Goal: Information Seeking & Learning: Find specific fact

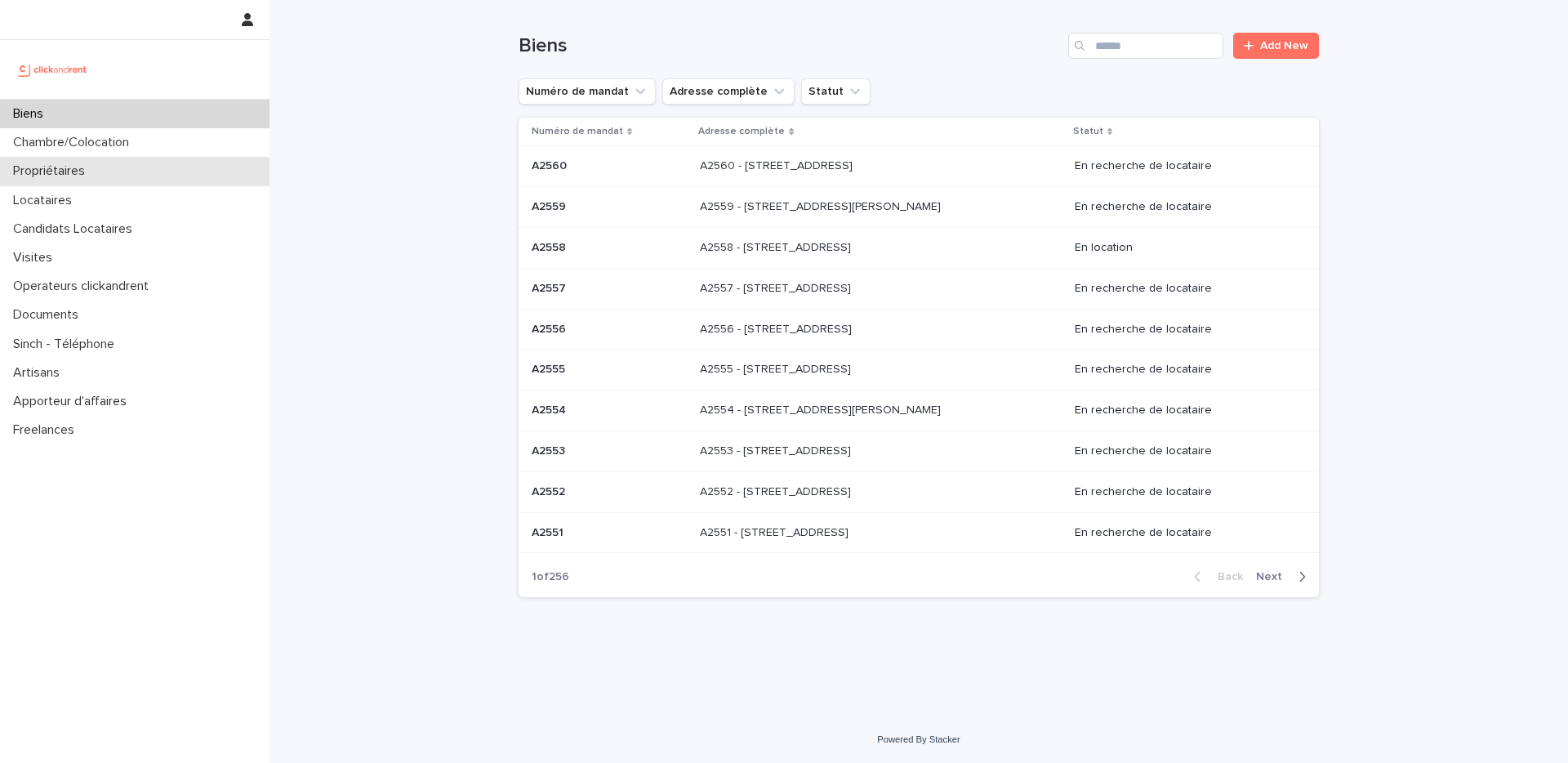
click at [134, 168] on div "Propriétaires" at bounding box center [134, 171] width 270 height 29
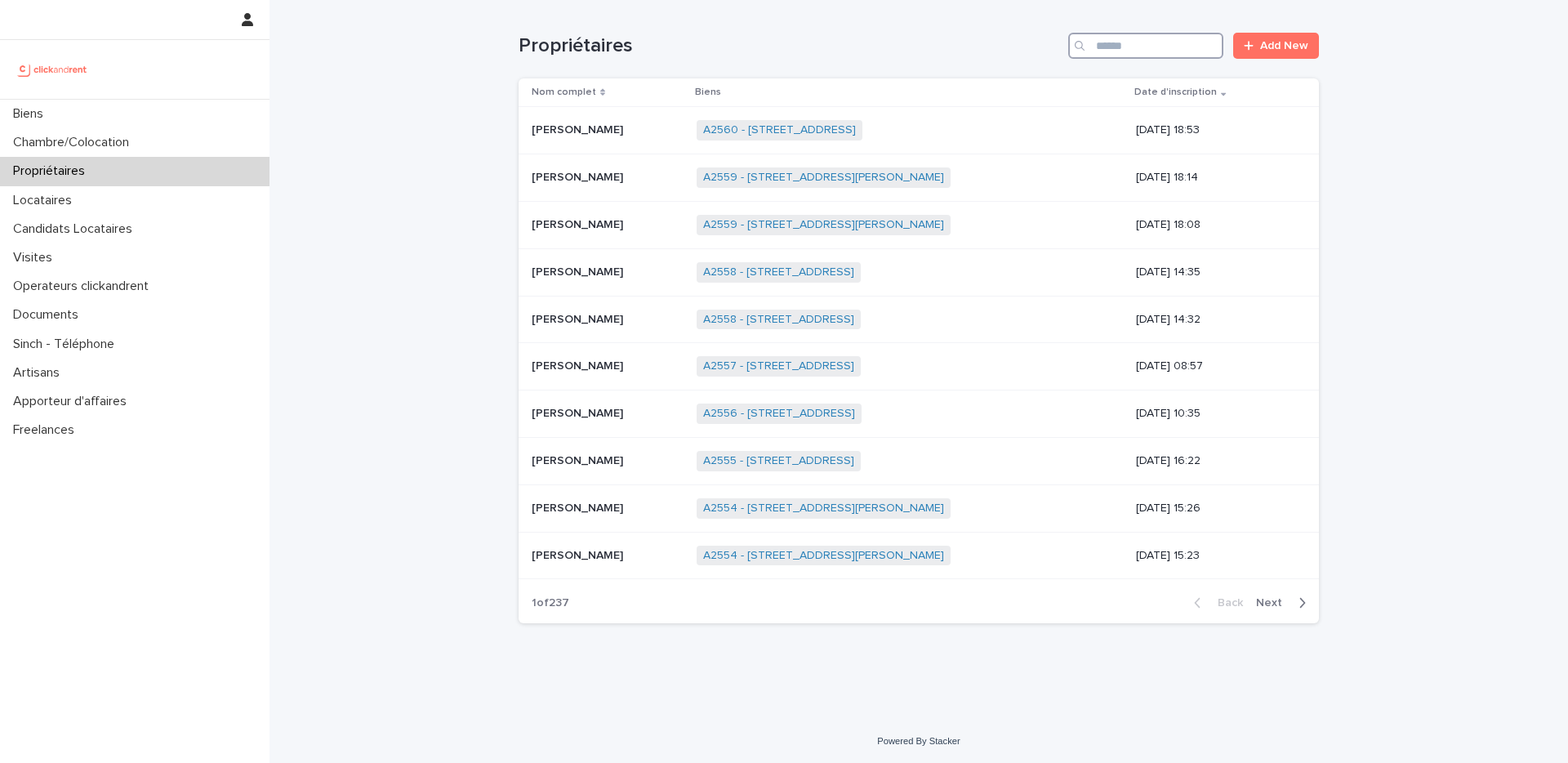
click at [1135, 56] on input "Search" at bounding box center [1146, 45] width 155 height 26
click at [1134, 50] on input "Search" at bounding box center [1146, 45] width 155 height 26
type input "******"
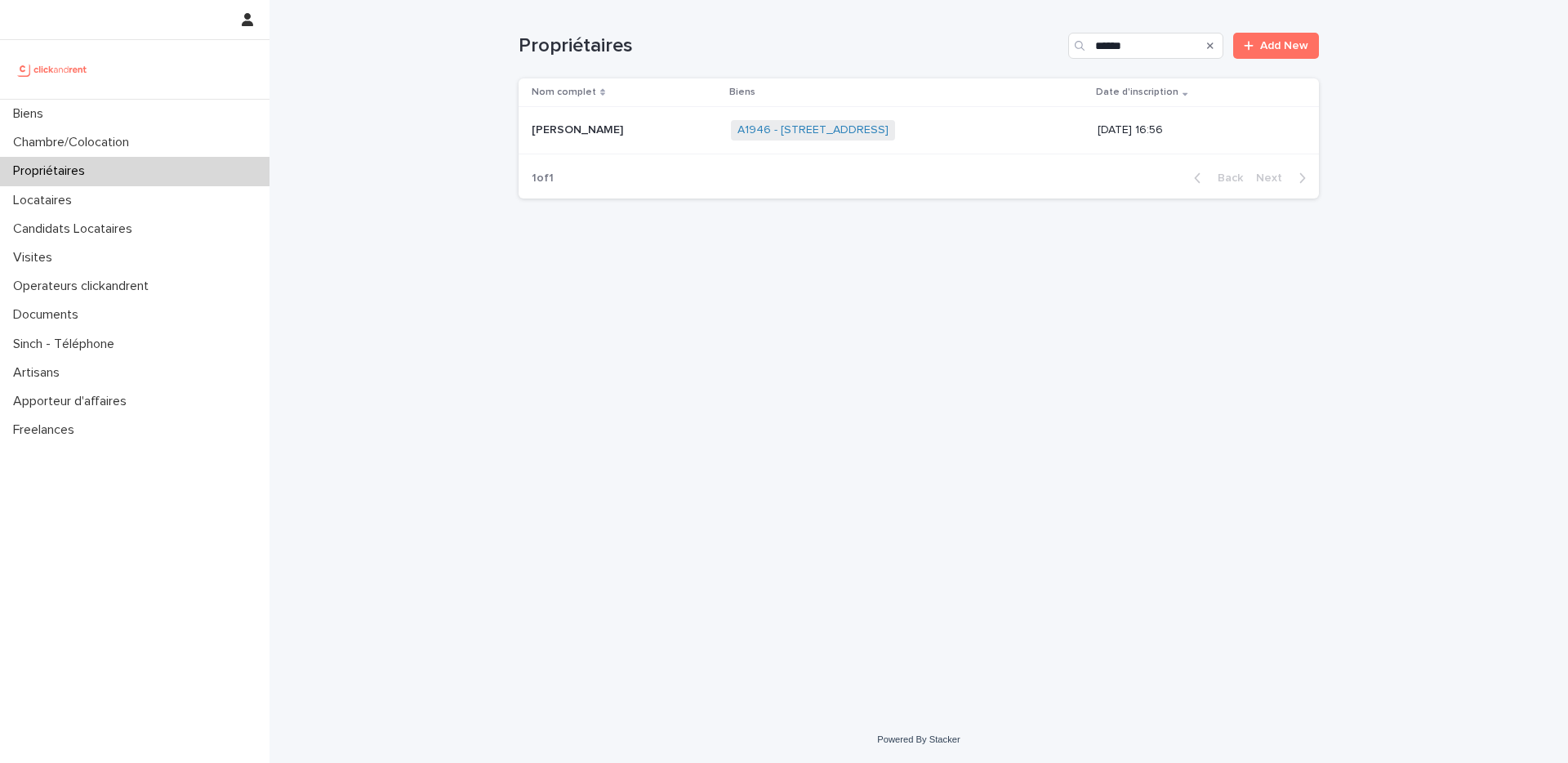
click at [624, 138] on div "[PERSON_NAME] [PERSON_NAME]" at bounding box center [624, 130] width 186 height 27
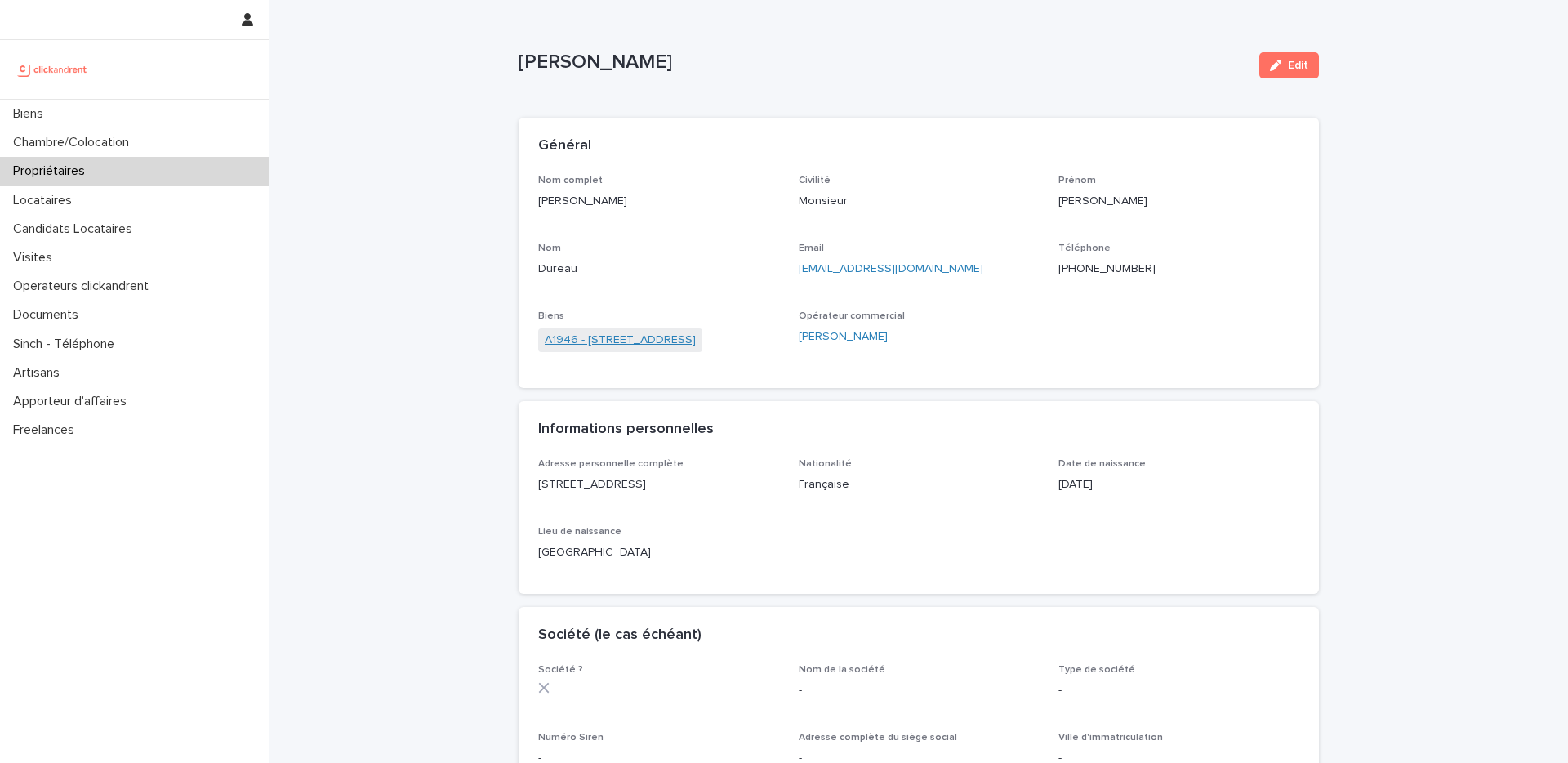
click at [673, 339] on link "A1946 - [STREET_ADDRESS]" at bounding box center [620, 340] width 151 height 17
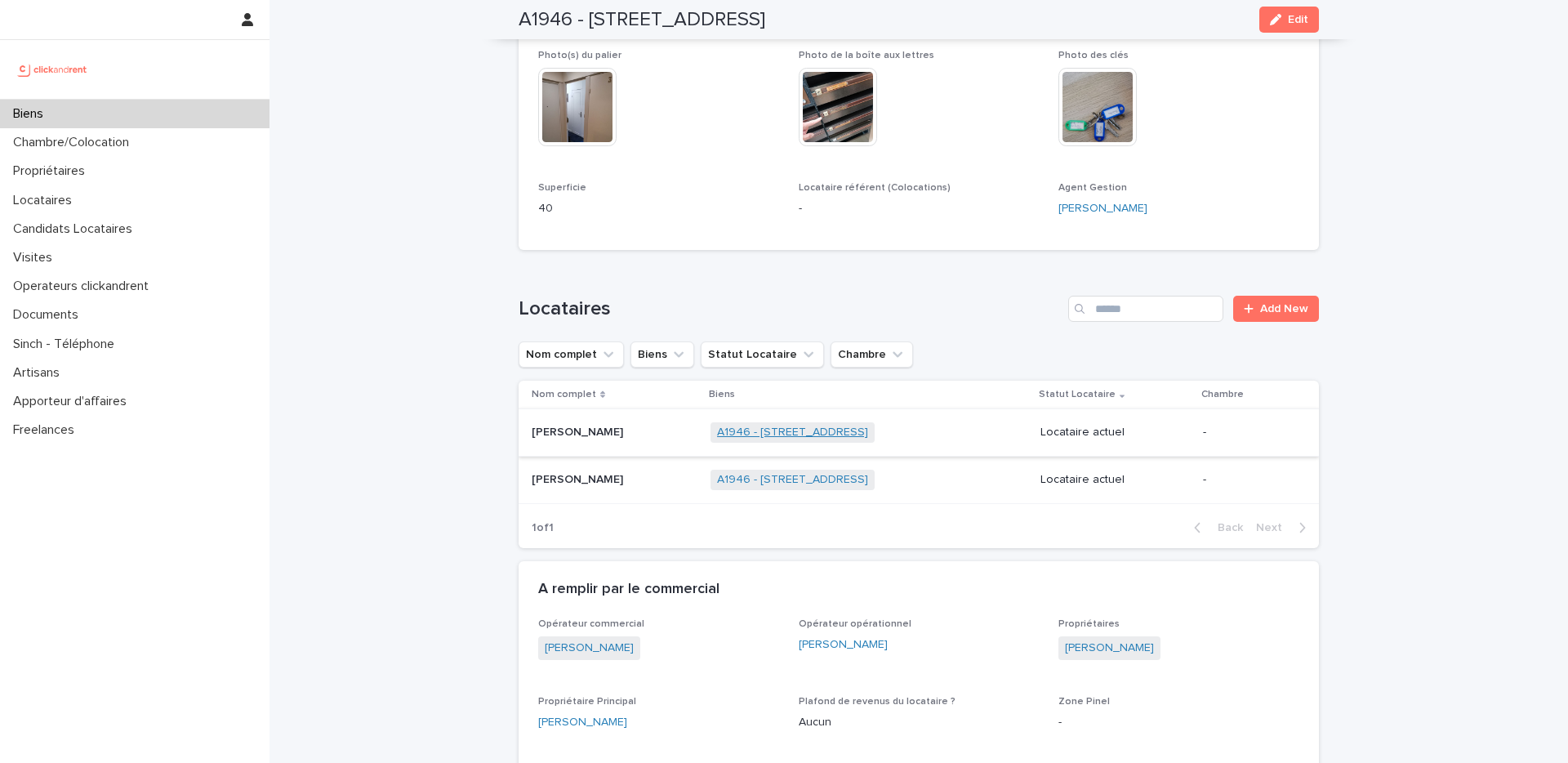
scroll to position [631, 0]
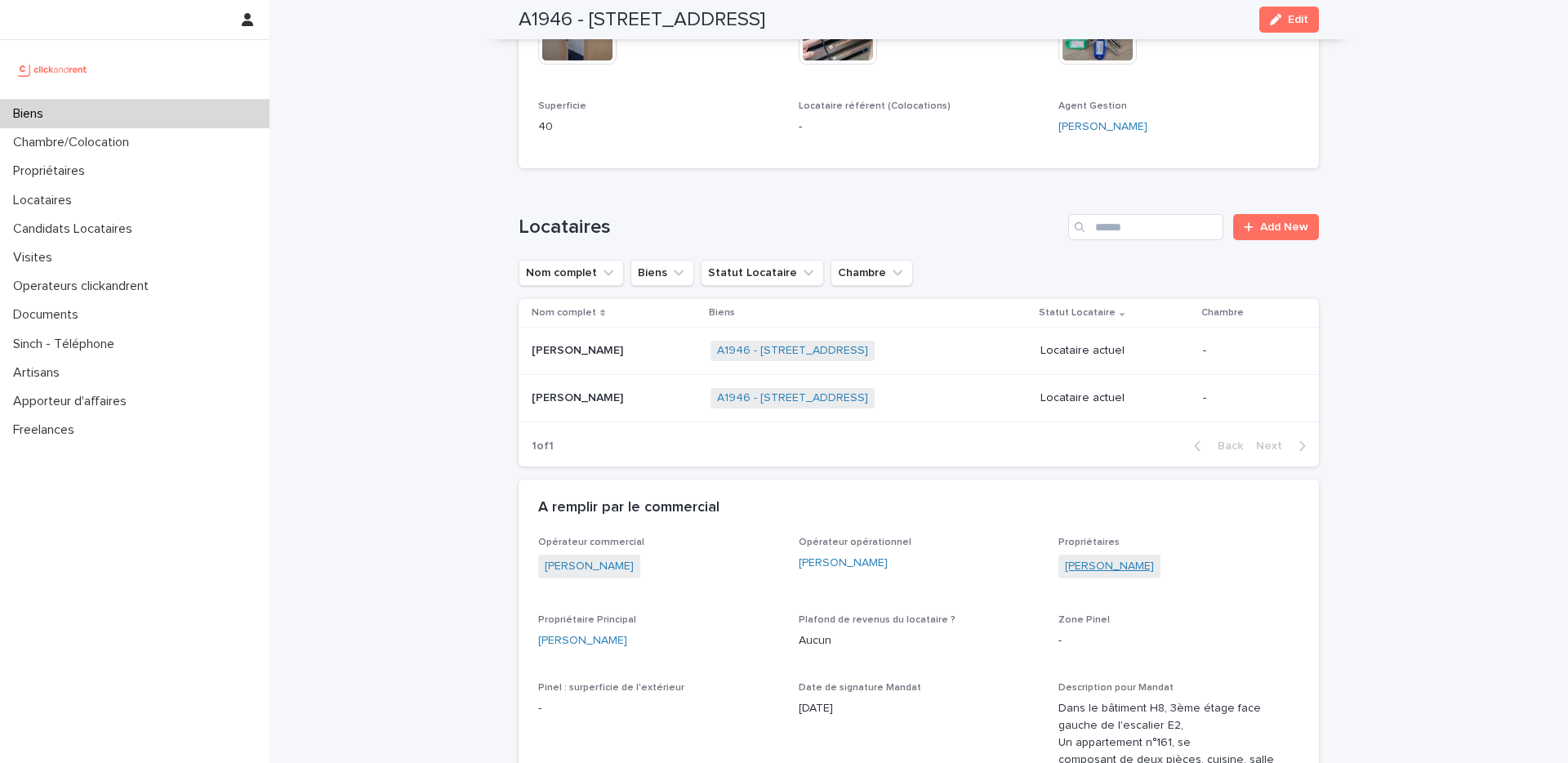
click at [1114, 568] on link "[PERSON_NAME]" at bounding box center [1110, 567] width 89 height 17
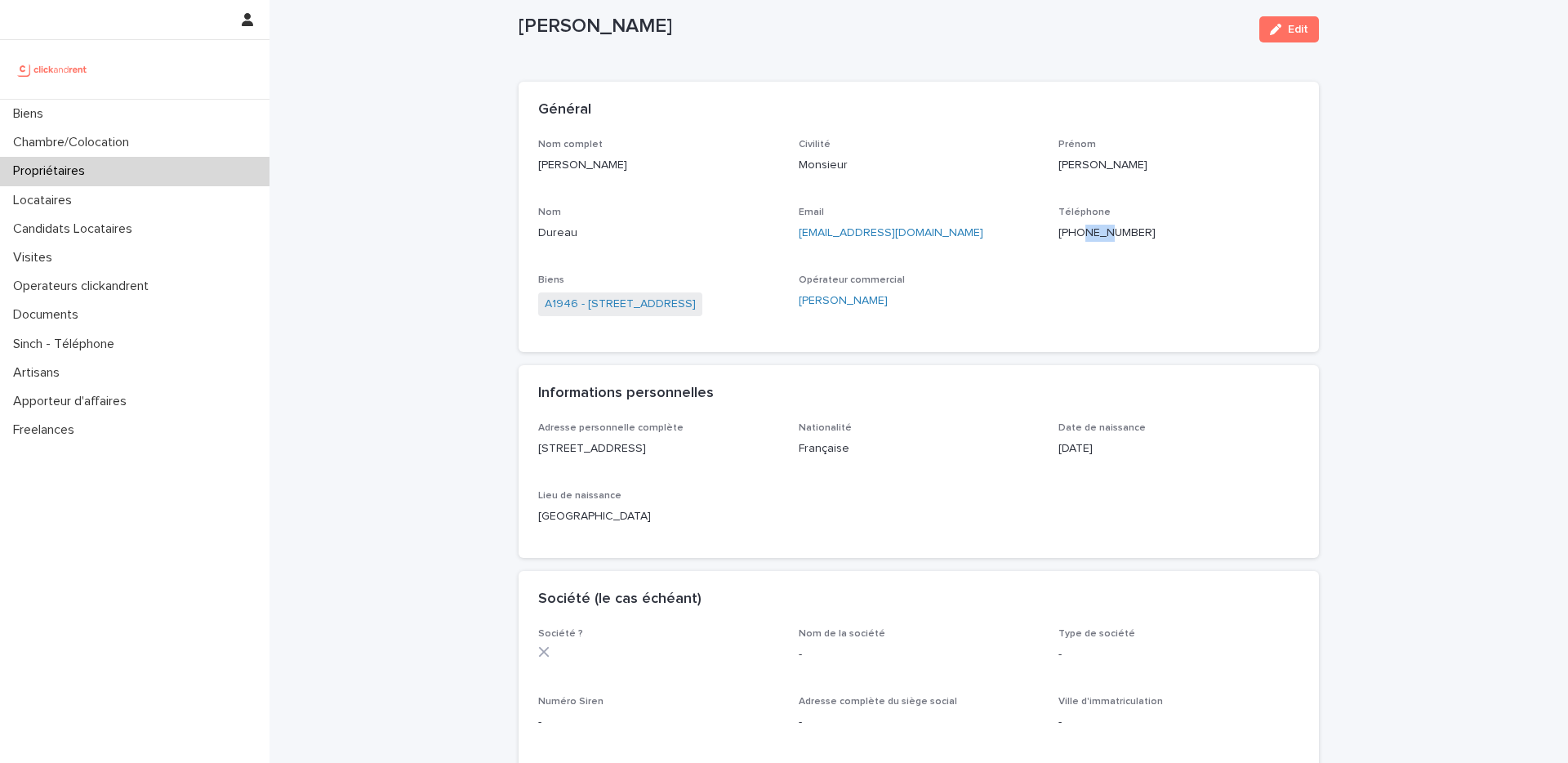
drag, startPoint x: 1085, startPoint y: 229, endPoint x: 1110, endPoint y: 238, distance: 26.6
click at [1110, 238] on p "[PHONE_NUMBER]" at bounding box center [1179, 233] width 241 height 17
click at [641, 298] on link "A1946 - [STREET_ADDRESS]" at bounding box center [620, 305] width 151 height 17
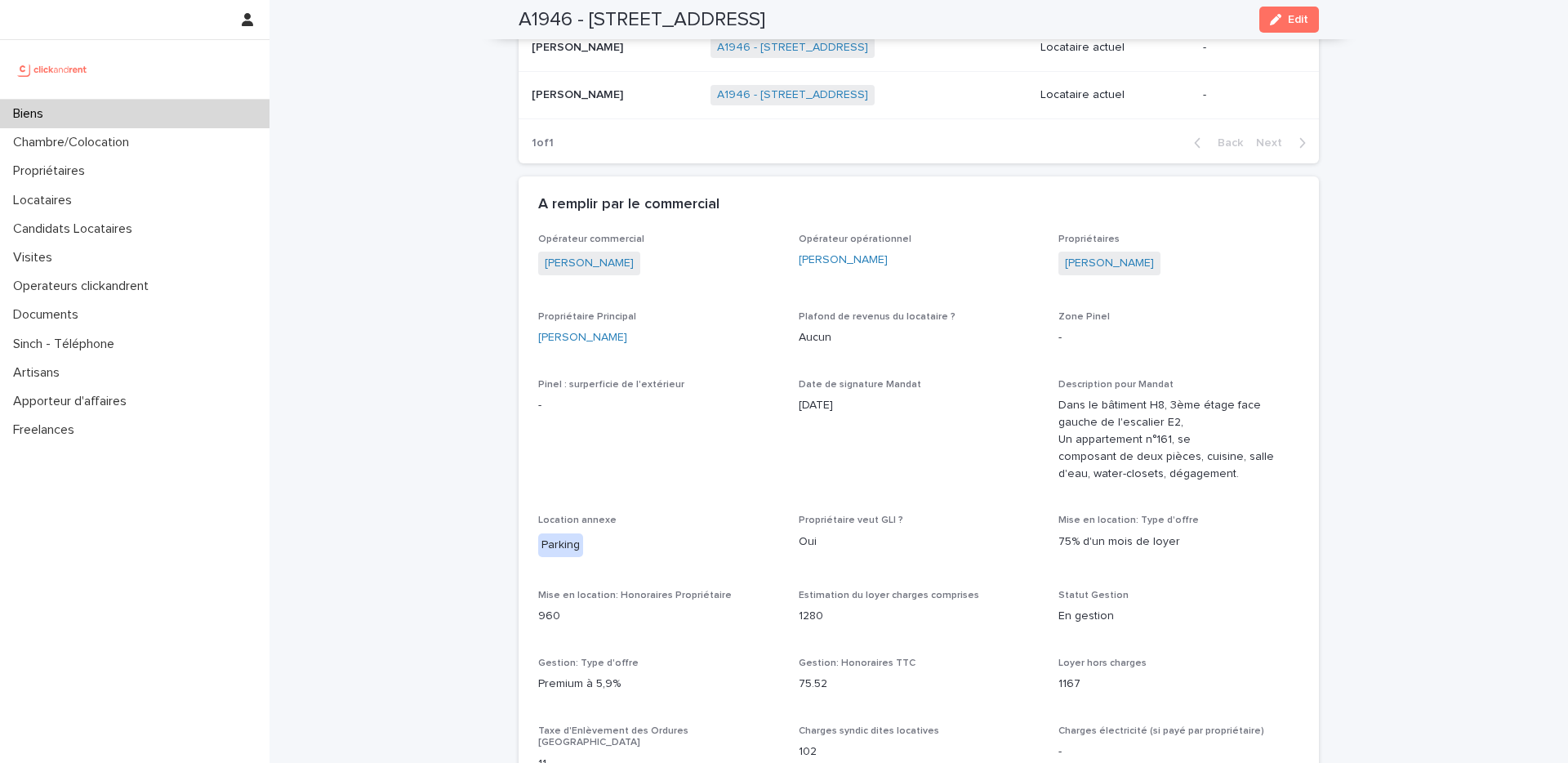
scroll to position [945, 0]
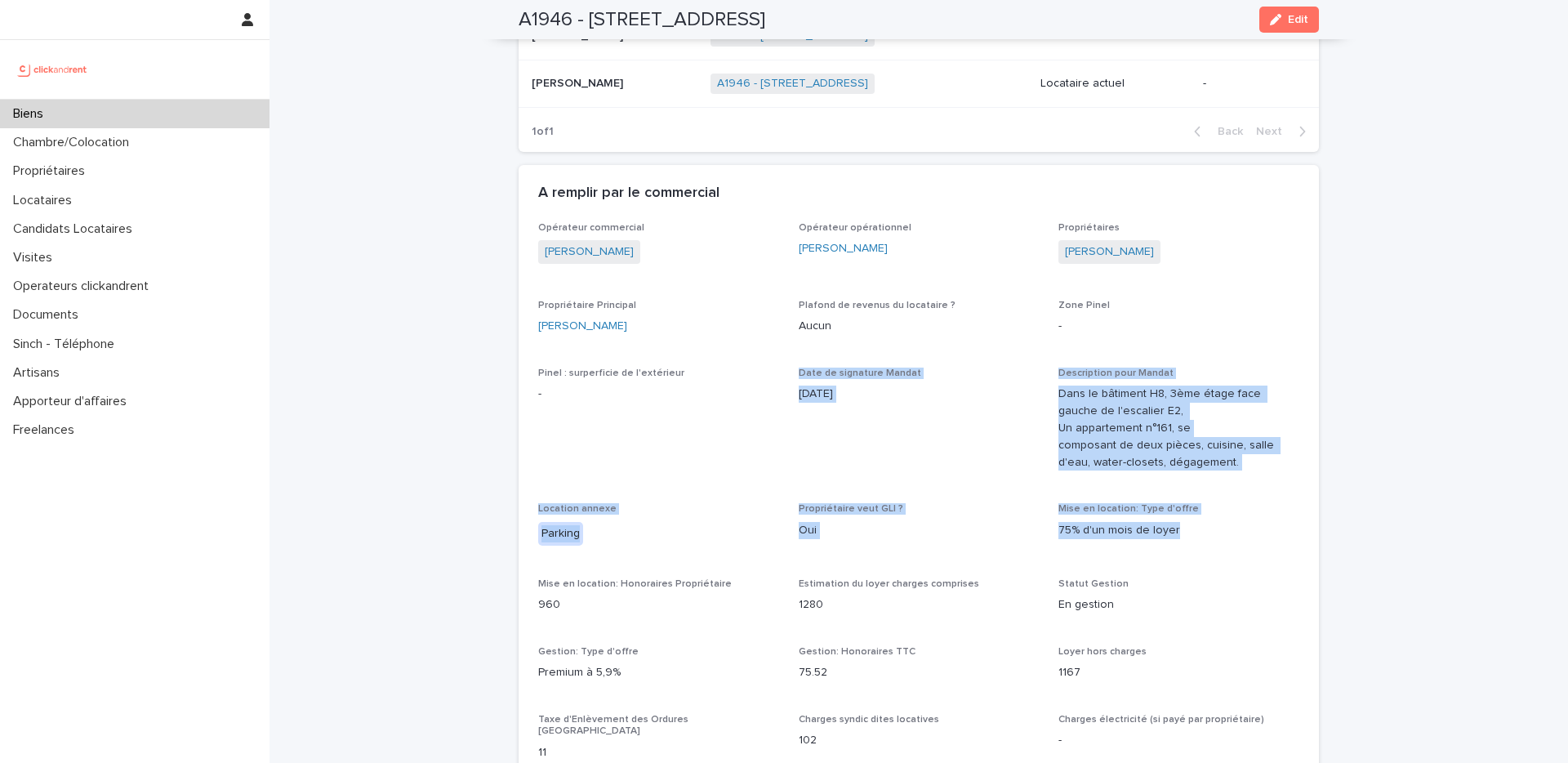
drag, startPoint x: 970, startPoint y: 361, endPoint x: 1324, endPoint y: 529, distance: 391.8
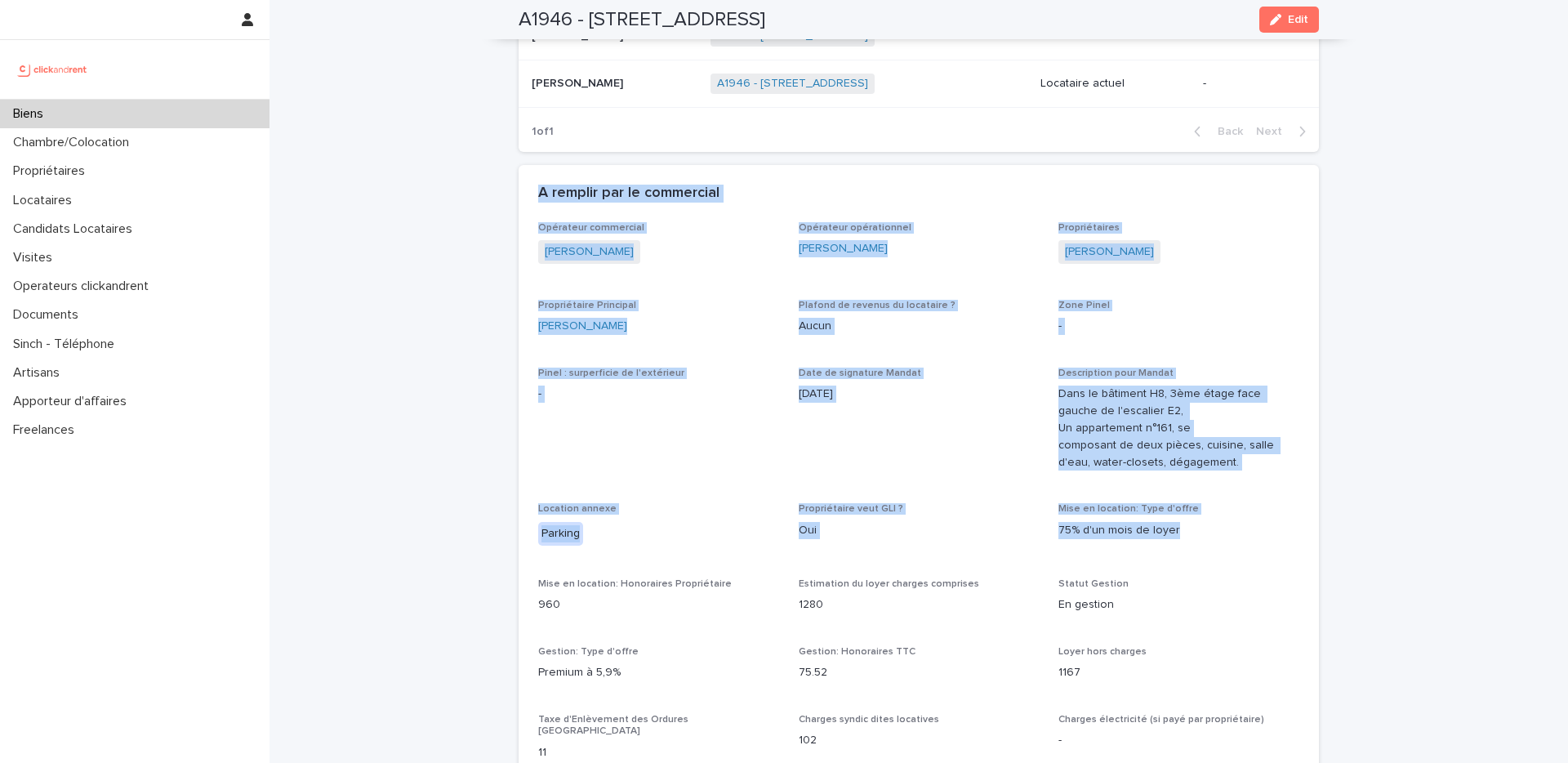
drag, startPoint x: 1257, startPoint y: 543, endPoint x: 526, endPoint y: 178, distance: 817.1
click at [526, 178] on div "A remplir par le commercial" at bounding box center [918, 193] width 801 height 57
drag, startPoint x: 530, startPoint y: 182, endPoint x: 1288, endPoint y: 612, distance: 871.5
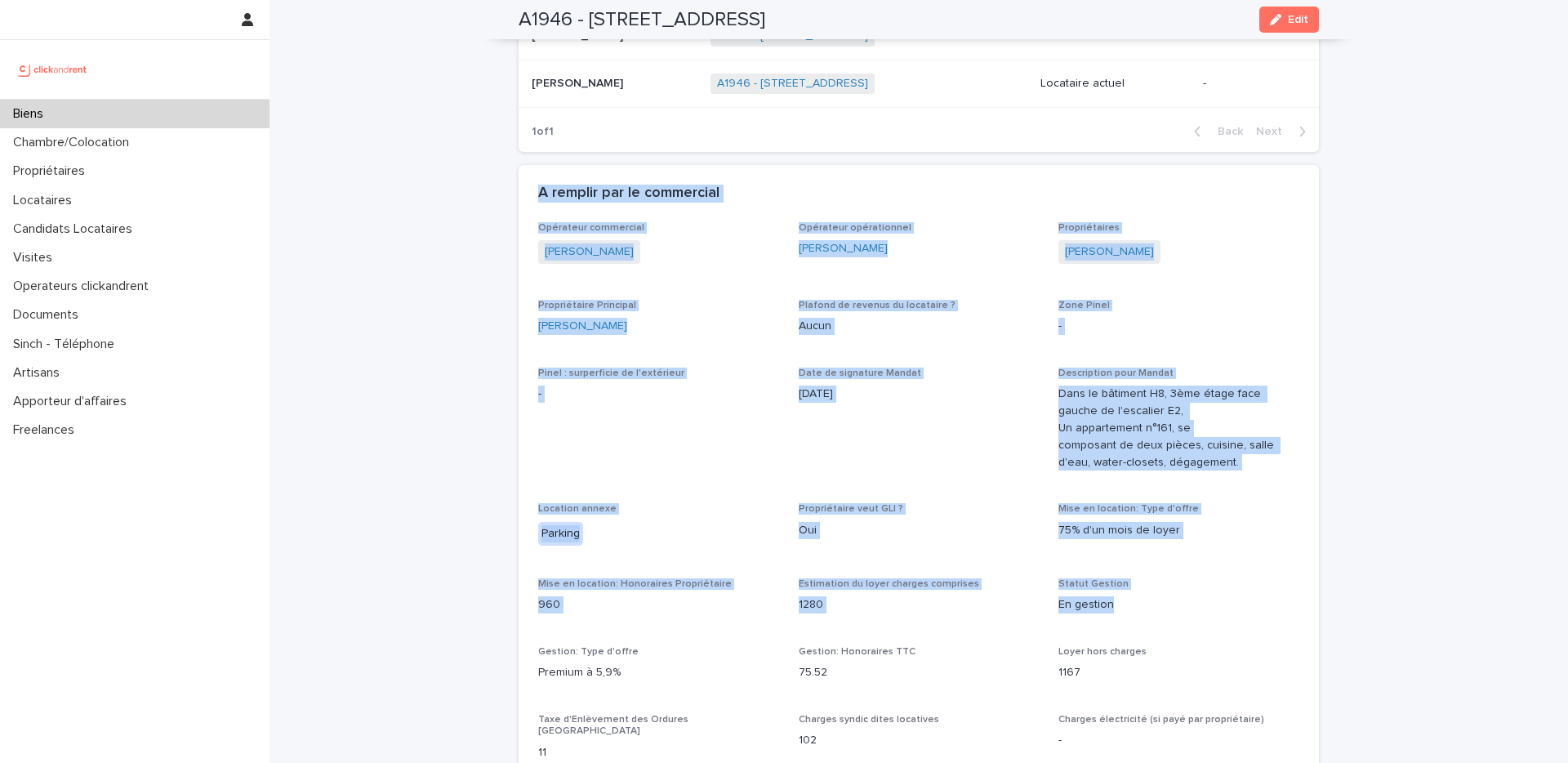
click at [1288, 612] on p "En gestion" at bounding box center [1179, 605] width 241 height 17
drag, startPoint x: 1194, startPoint y: 608, endPoint x: 491, endPoint y: 171, distance: 827.8
drag, startPoint x: 513, startPoint y: 182, endPoint x: 1218, endPoint y: 608, distance: 823.7
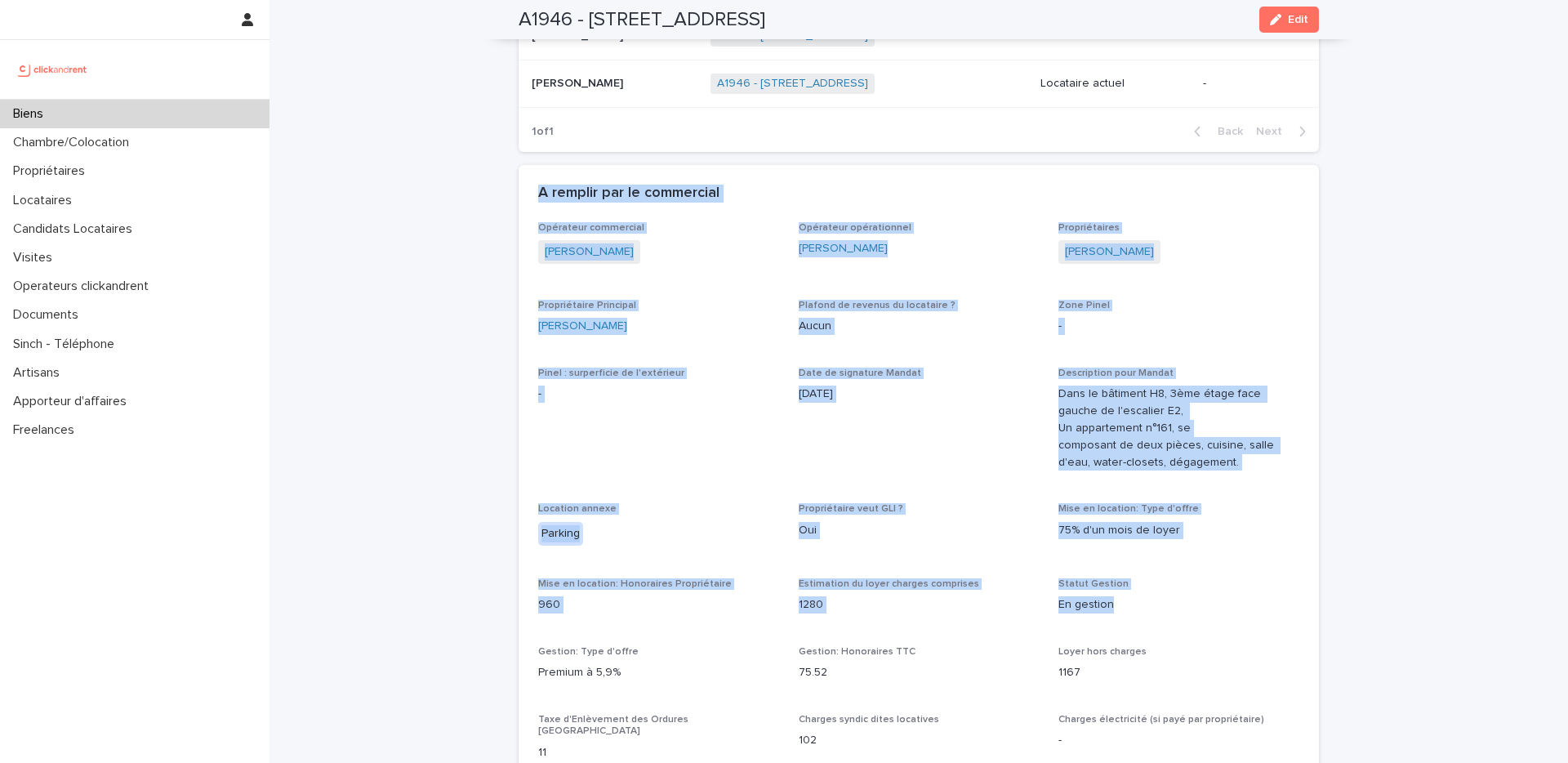
click at [1218, 608] on p "En gestion" at bounding box center [1179, 605] width 241 height 17
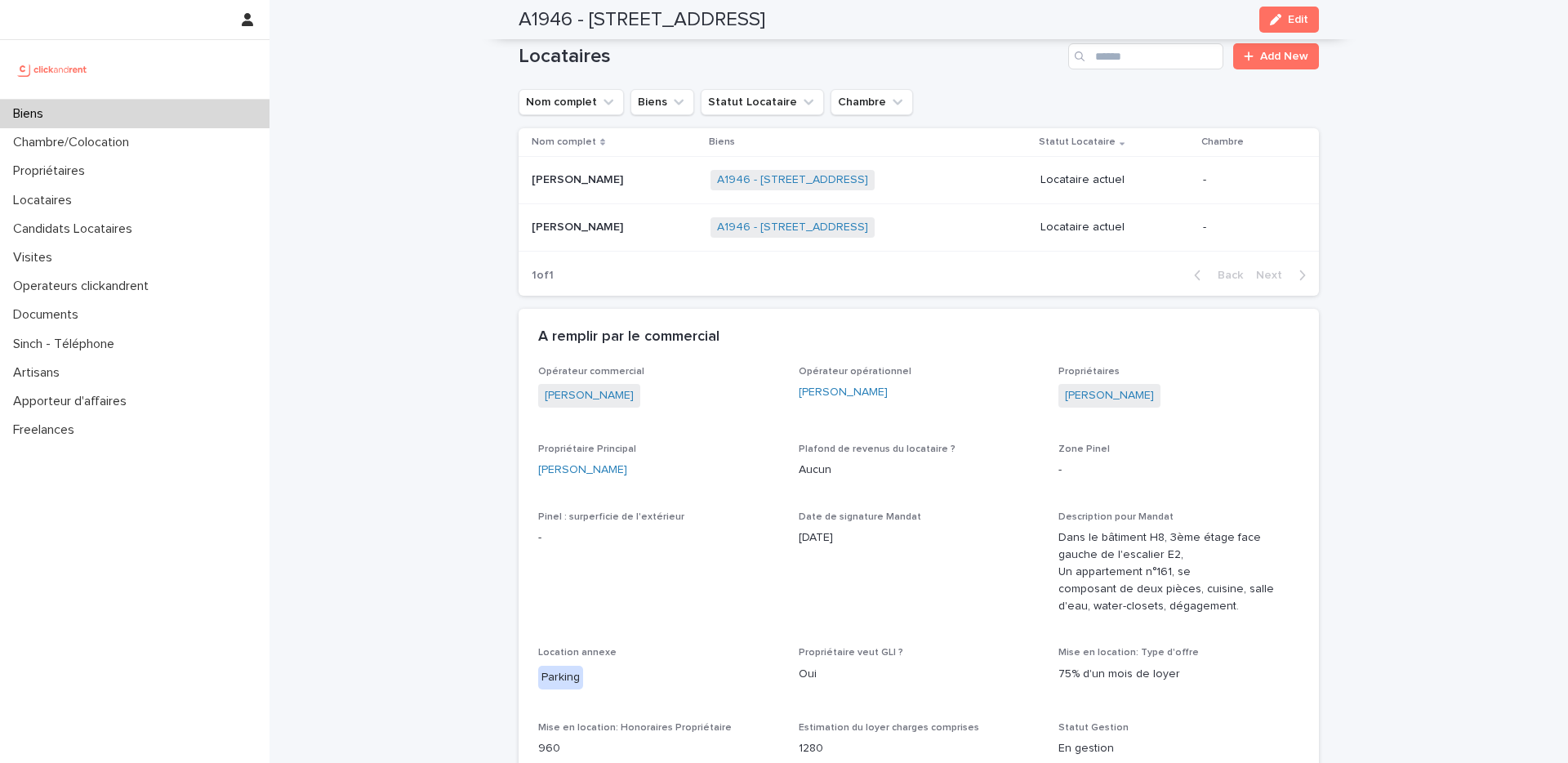
scroll to position [806, 0]
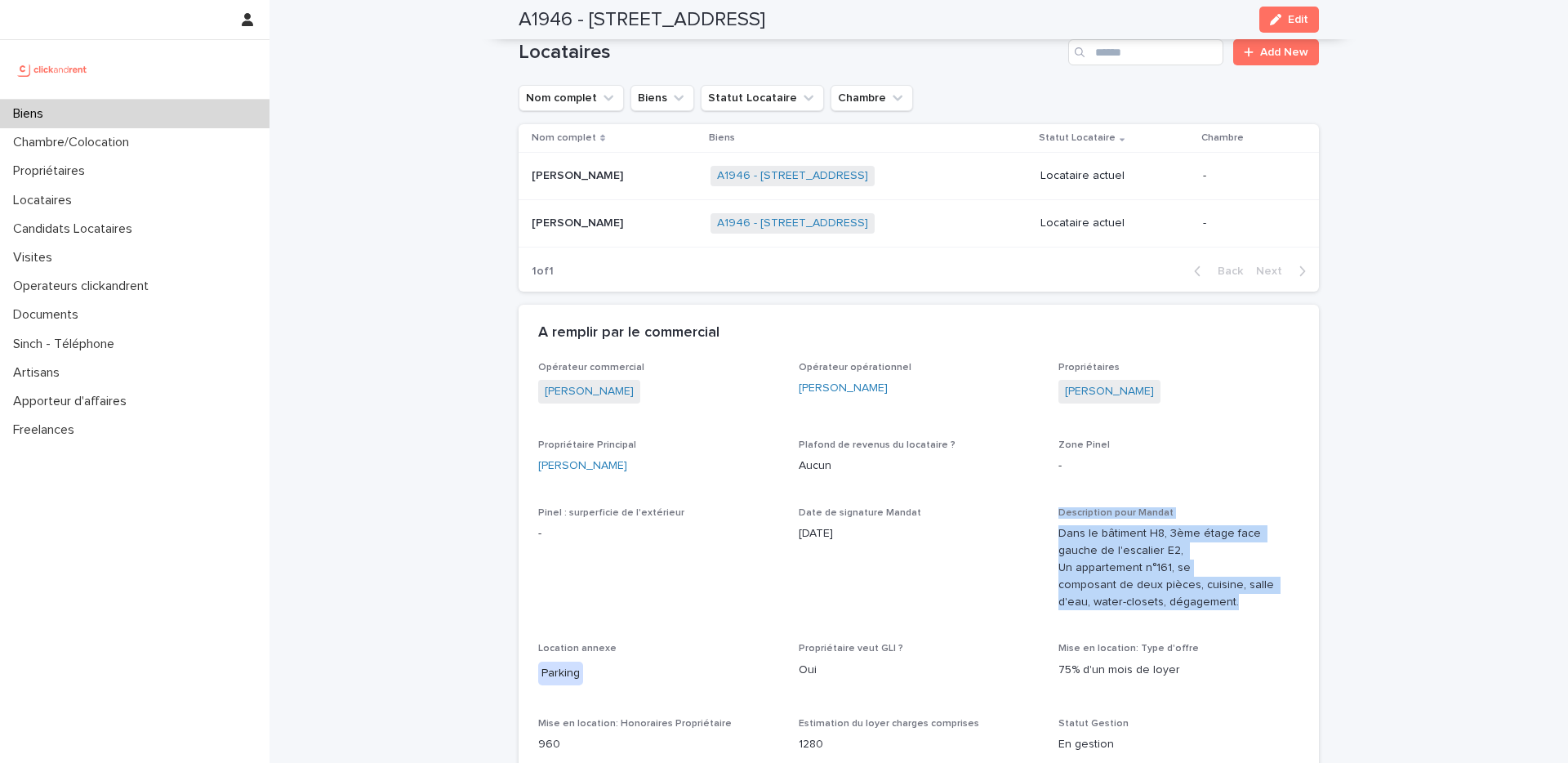
drag, startPoint x: 1114, startPoint y: 542, endPoint x: 1200, endPoint y: 609, distance: 109.0
click at [1200, 609] on p "Dans le bâtiment H8, 3ème étage face gauche de l'escalier E2, Un appartement n°…" at bounding box center [1179, 567] width 241 height 85
drag, startPoint x: 1212, startPoint y: 606, endPoint x: 1033, endPoint y: 443, distance: 242.1
